Goal: Task Accomplishment & Management: Use online tool/utility

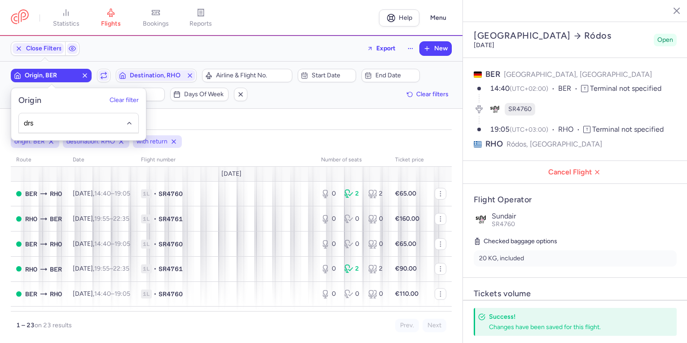
select select "days"
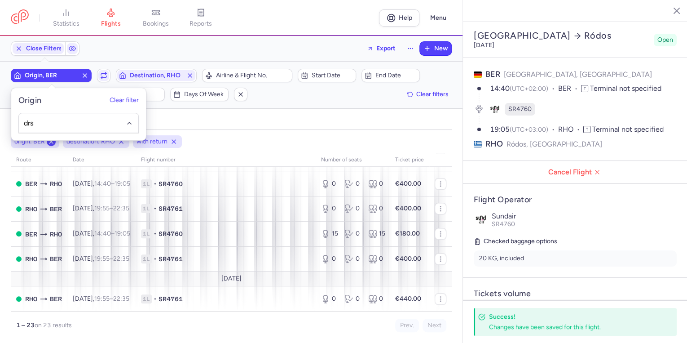
scroll to position [108, 0]
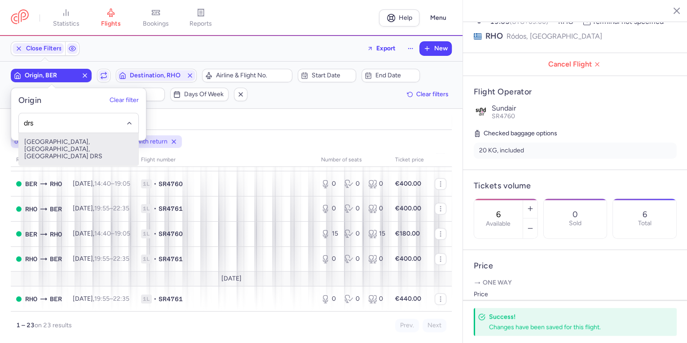
click at [71, 142] on span "[GEOGRAPHIC_DATA], [GEOGRAPHIC_DATA], [GEOGRAPHIC_DATA] DRS" at bounding box center [78, 149] width 119 height 32
type input "drs"
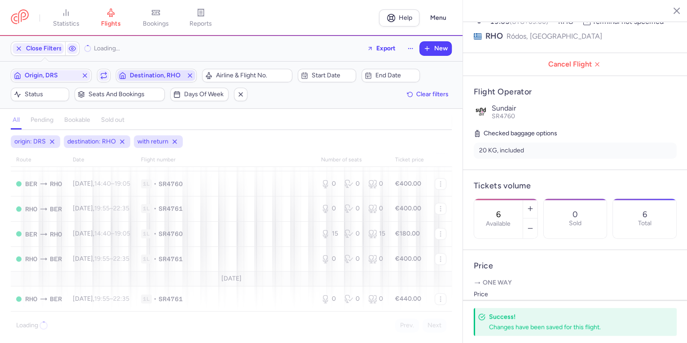
scroll to position [513, 0]
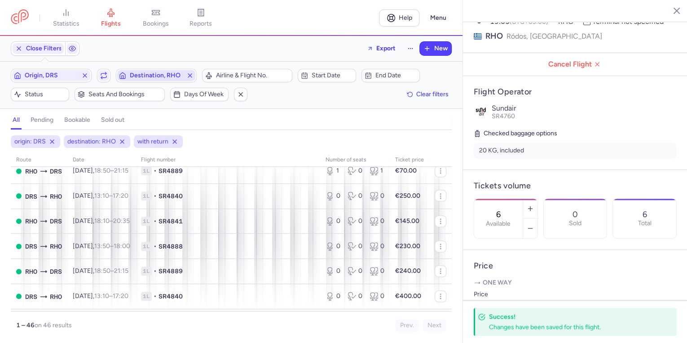
click at [154, 75] on span "Destination, RHO" at bounding box center [156, 75] width 53 height 7
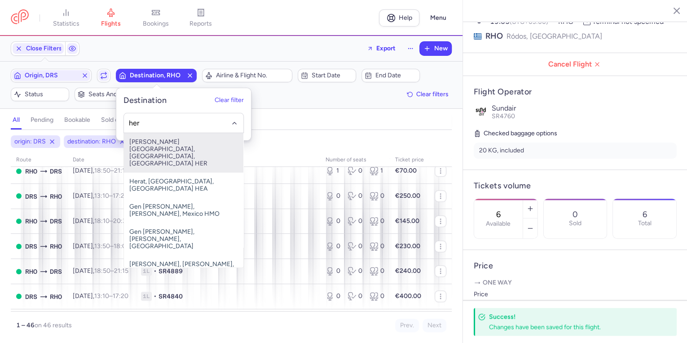
click at [161, 148] on span "[PERSON_NAME][GEOGRAPHIC_DATA], [GEOGRAPHIC_DATA], [GEOGRAPHIC_DATA] HER" at bounding box center [183, 153] width 119 height 40
type input "her"
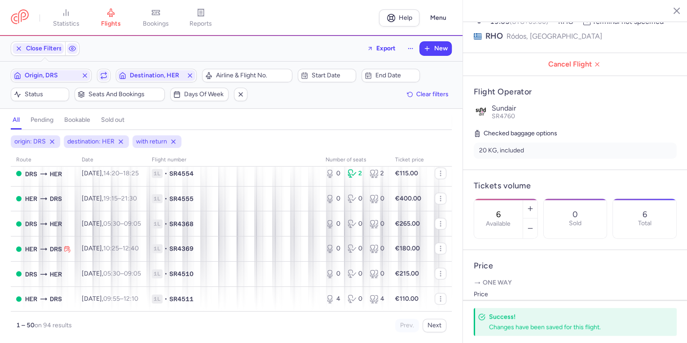
scroll to position [1165, 0]
click at [431, 324] on button "Next" at bounding box center [434, 324] width 24 height 13
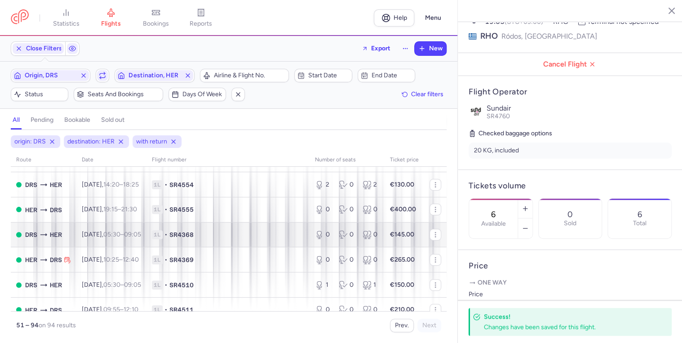
scroll to position [108, 0]
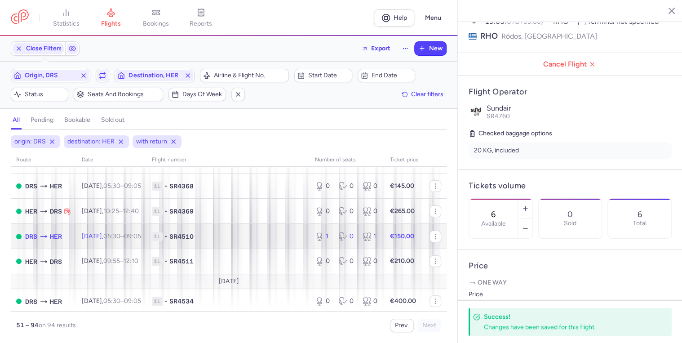
click at [248, 241] on span "1L • SR4510" at bounding box center [228, 236] width 152 height 9
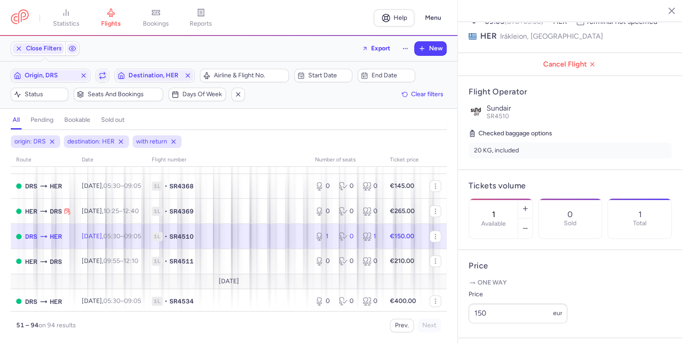
click at [146, 244] on td "[DATE] 05:30 – 09:05 +0" at bounding box center [111, 236] width 70 height 25
click at [532, 218] on button "button" at bounding box center [525, 228] width 14 height 20
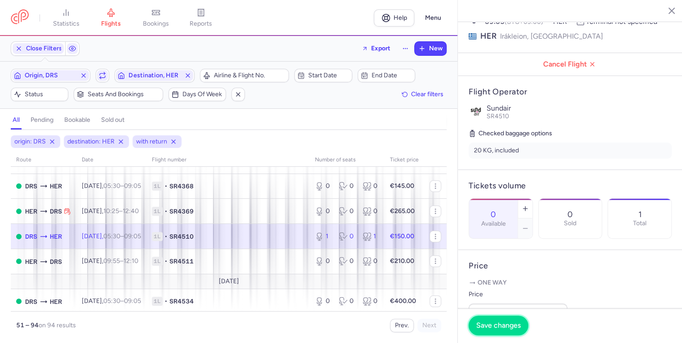
click at [497, 329] on span "Save changes" at bounding box center [498, 325] width 44 height 8
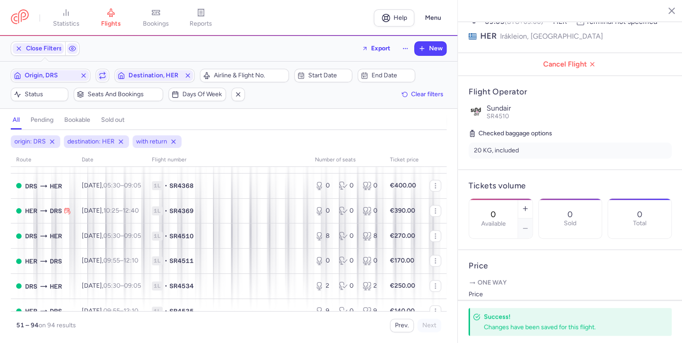
scroll to position [359, 0]
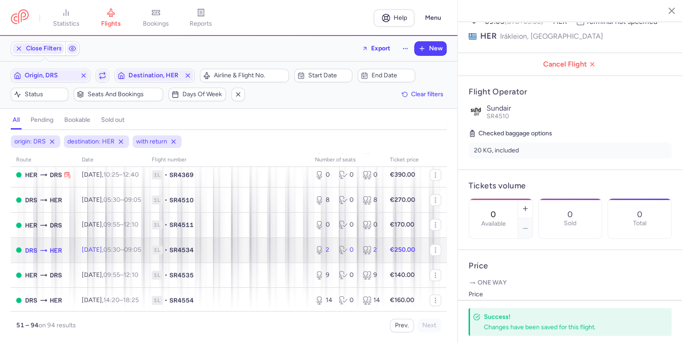
click at [166, 260] on td "1L • SR4534" at bounding box center [227, 249] width 163 height 25
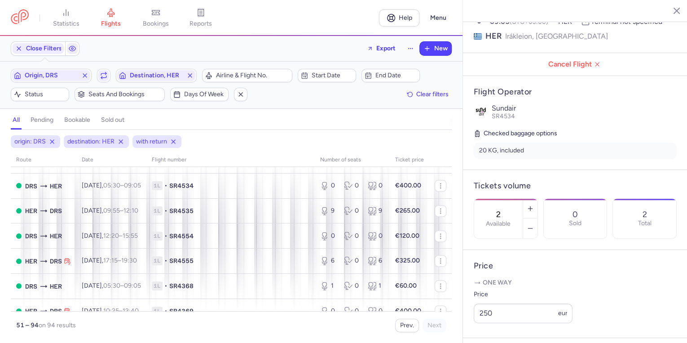
scroll to position [826, 0]
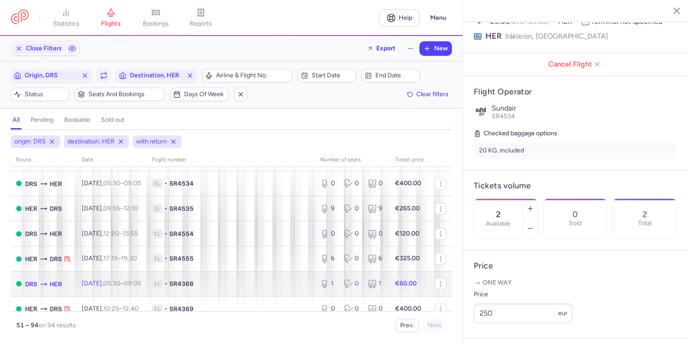
click at [194, 288] on span "SR4368" at bounding box center [181, 283] width 24 height 9
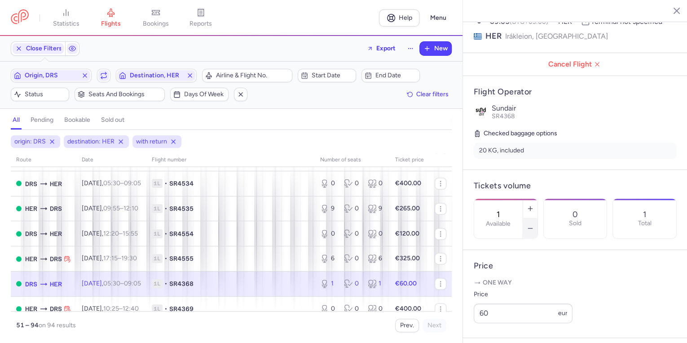
click at [534, 224] on icon "button" at bounding box center [530, 227] width 7 height 7
type input "0"
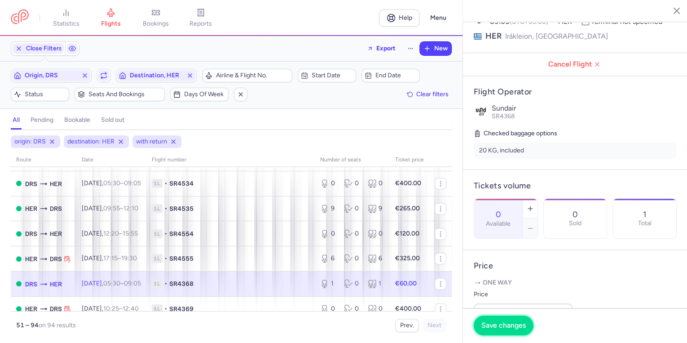
click at [493, 328] on span "Save changes" at bounding box center [503, 325] width 44 height 8
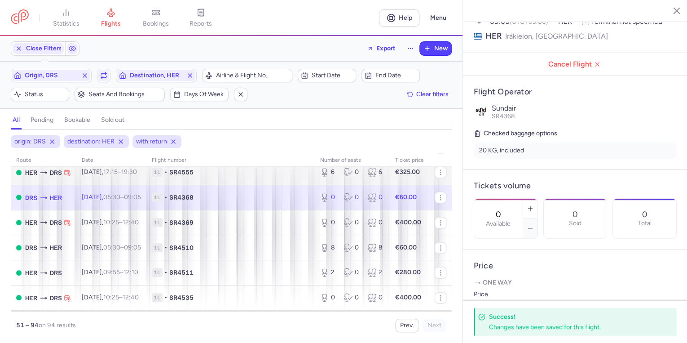
scroll to position [970, 0]
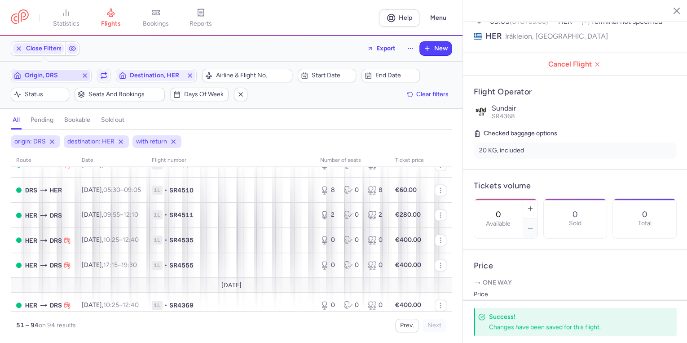
click at [65, 74] on span "Origin, DRS" at bounding box center [51, 75] width 53 height 7
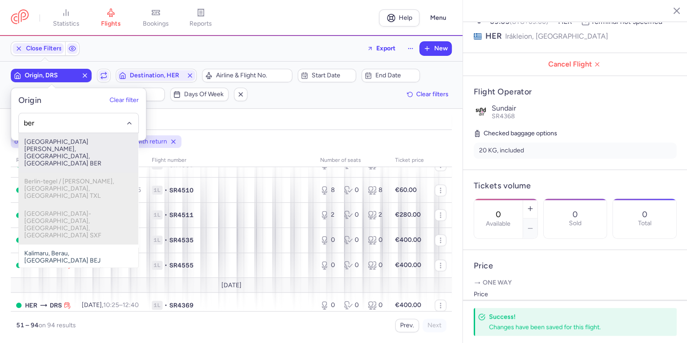
click at [59, 144] on span "[GEOGRAPHIC_DATA][PERSON_NAME], [GEOGRAPHIC_DATA], [GEOGRAPHIC_DATA] BER" at bounding box center [78, 153] width 119 height 40
type input "ber"
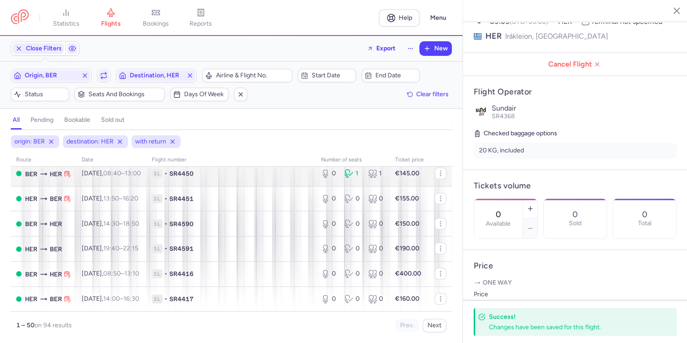
scroll to position [1165, 0]
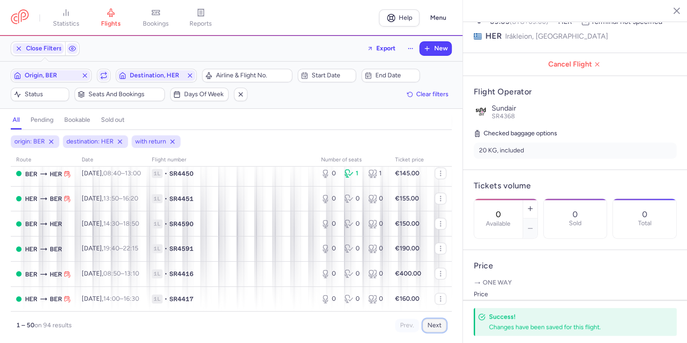
click at [429, 325] on button "Next" at bounding box center [434, 324] width 24 height 13
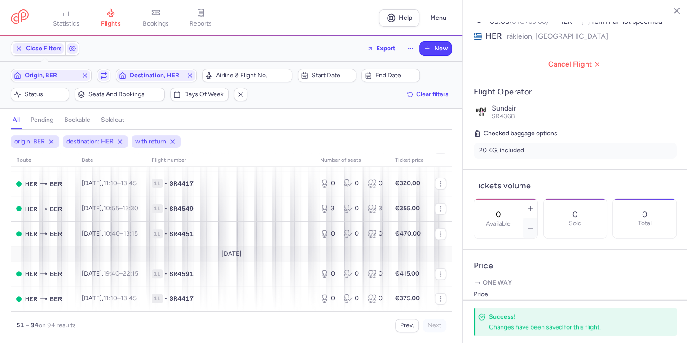
scroll to position [1025, 0]
click at [64, 76] on span "Origin, BER" at bounding box center [51, 75] width 53 height 7
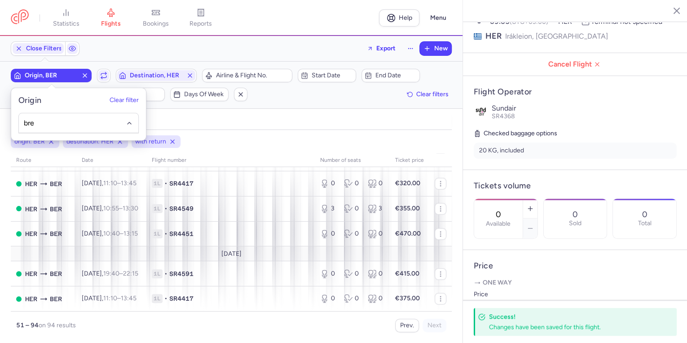
click at [77, 124] on input "bre" at bounding box center [79, 123] width 110 height 10
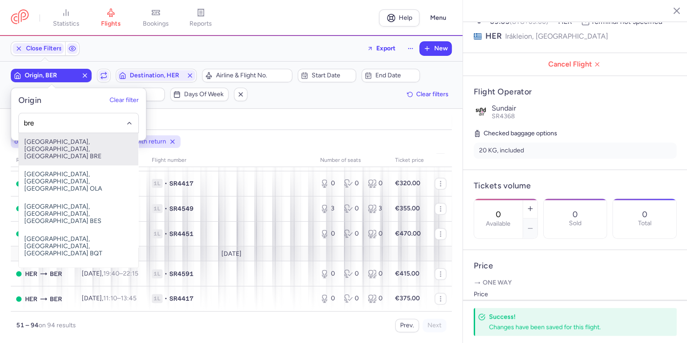
click at [77, 146] on span "[GEOGRAPHIC_DATA], [GEOGRAPHIC_DATA], [GEOGRAPHIC_DATA] BRE" at bounding box center [78, 149] width 119 height 32
type input "bre"
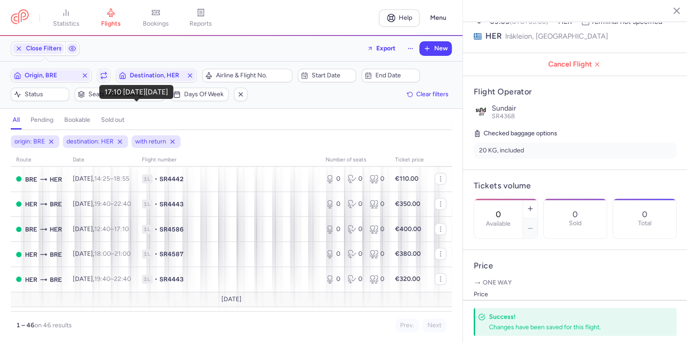
scroll to position [1092, 0]
